Goal: Find contact information: Find contact information

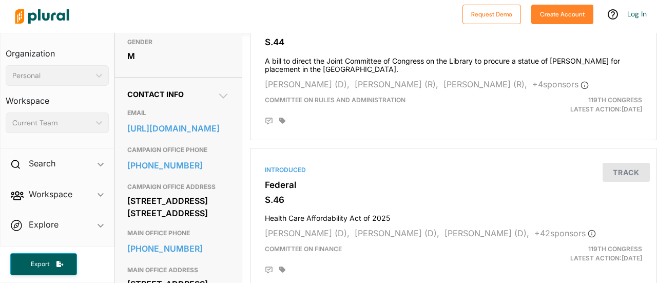
scroll to position [280, 0]
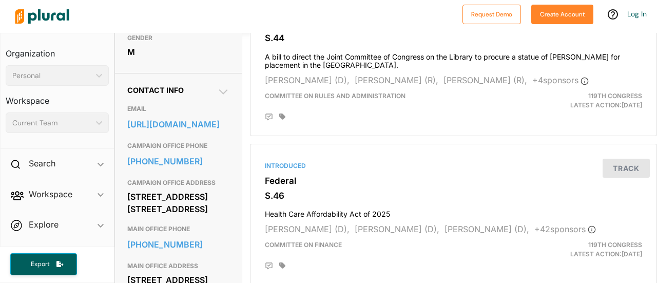
click at [213, 95] on h2 "Contact Info" at bounding box center [178, 90] width 102 height 9
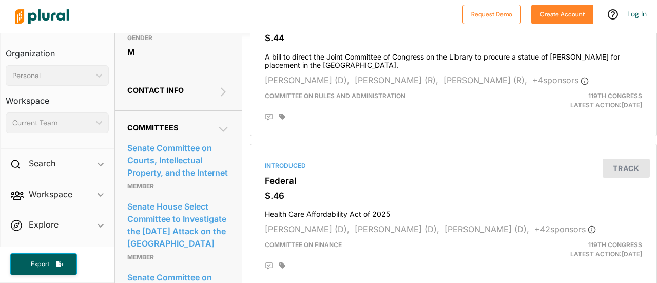
click at [224, 98] on icon at bounding box center [223, 92] width 12 height 12
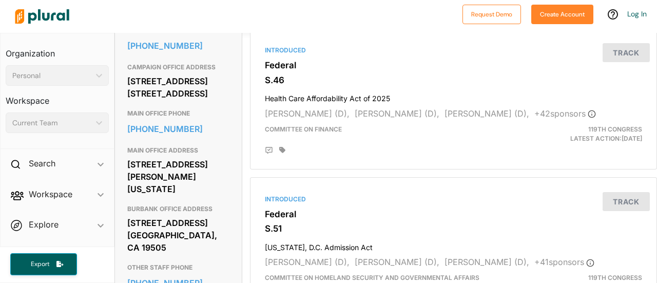
scroll to position [397, 0]
drag, startPoint x: 210, startPoint y: 143, endPoint x: 120, endPoint y: 121, distance: 93.2
copy div "[STREET_ADDRESS] [STREET_ADDRESS]"
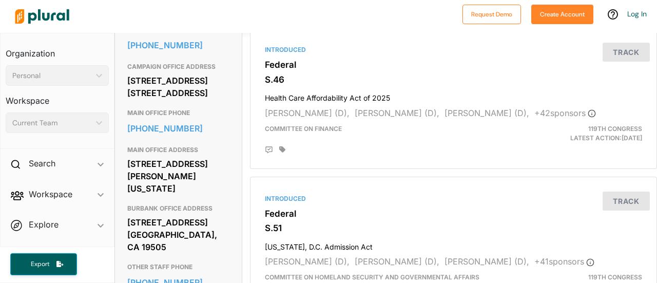
drag, startPoint x: 227, startPoint y: 245, endPoint x: 127, endPoint y: 210, distance: 105.1
click at [127, 199] on div "MAIN OFFICE ADDRESS [STREET_ADDRESS][PERSON_NAME][US_STATE]" at bounding box center [178, 170] width 102 height 59
drag, startPoint x: 216, startPoint y: 150, endPoint x: 122, endPoint y: 125, distance: 96.8
click at [216, 196] on div "[STREET_ADDRESS][PERSON_NAME][US_STATE]" at bounding box center [178, 176] width 102 height 40
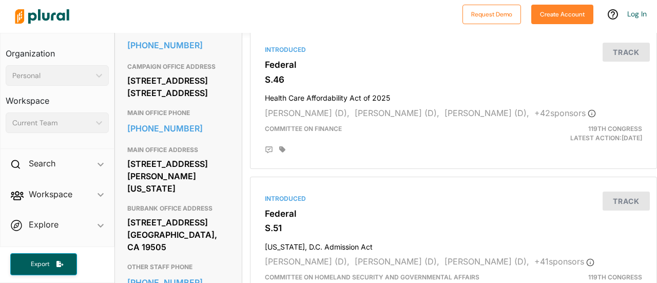
drag, startPoint x: 221, startPoint y: 247, endPoint x: 124, endPoint y: 220, distance: 101.2
copy div "[STREET_ADDRESS][PERSON_NAME][US_STATE]"
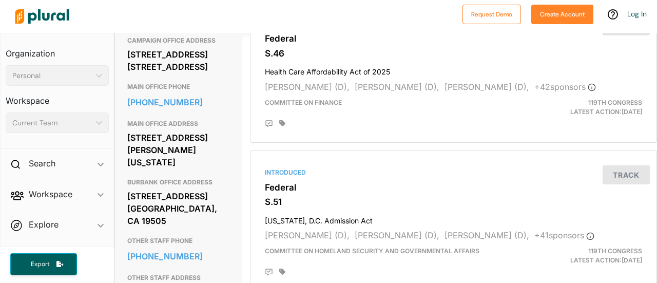
scroll to position [419, 0]
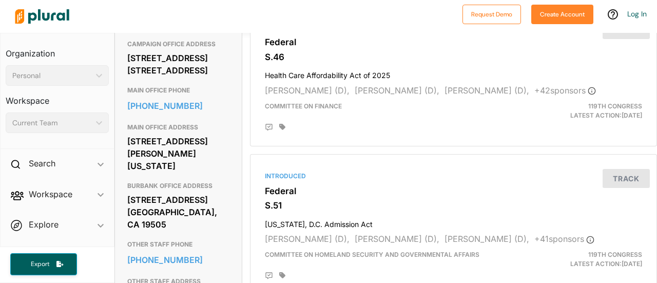
drag, startPoint x: 150, startPoint y: 162, endPoint x: 119, endPoint y: 150, distance: 32.8
click at [119, 150] on div "Contact Info EMAIL [URL][DOMAIN_NAME] CAMPAIGN OFFICE PHONE [PHONE_NUMBER] CAMP…" at bounding box center [178, 276] width 127 height 685
